Goal: Task Accomplishment & Management: Complete application form

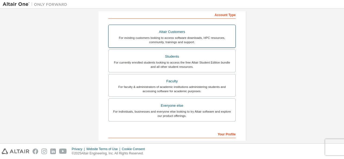
scroll to position [86, 0]
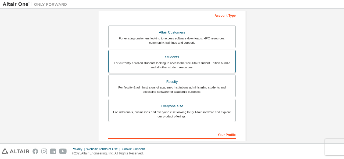
click at [149, 61] on div "For currently enrolled students looking to access the free Altair Student Editi…" at bounding box center [172, 65] width 120 height 9
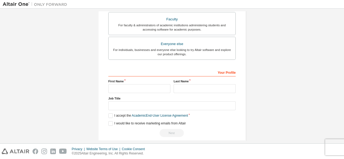
scroll to position [167, 0]
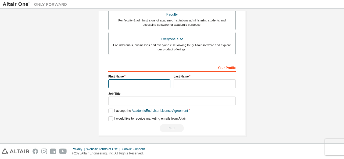
click at [138, 80] on input "text" at bounding box center [139, 84] width 62 height 9
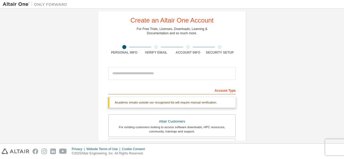
scroll to position [9, 0]
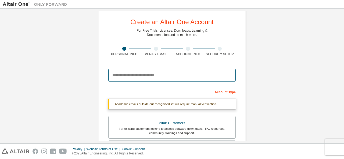
click at [134, 71] on input "email" at bounding box center [171, 75] width 127 height 13
type input "**********"
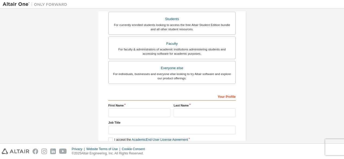
scroll to position [153, 0]
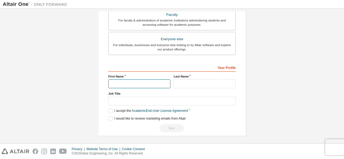
click at [142, 87] on input "text" at bounding box center [139, 84] width 62 height 9
type input "**********"
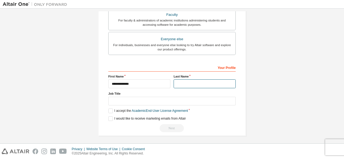
click at [179, 83] on input "text" at bounding box center [205, 84] width 62 height 9
type input "**********"
click at [111, 109] on label "I accept the Academic End-User License Agreement" at bounding box center [148, 111] width 80 height 5
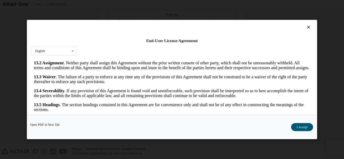
scroll to position [21, 0]
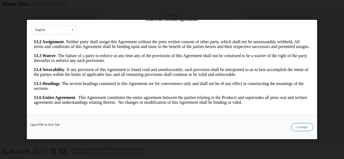
click at [298, 125] on button "I Accept" at bounding box center [302, 127] width 22 height 8
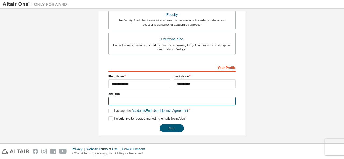
click at [173, 103] on input "text" at bounding box center [171, 101] width 127 height 9
click at [142, 101] on input "text" at bounding box center [171, 101] width 127 height 9
type input "*******"
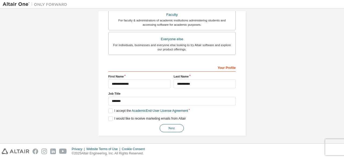
click at [163, 126] on button "Next" at bounding box center [172, 128] width 24 height 8
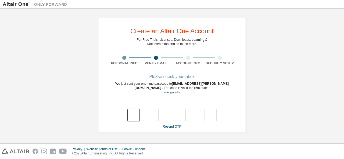
type input "*"
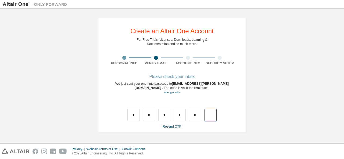
type input "*"
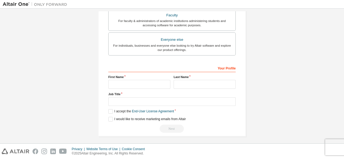
scroll to position [153, 0]
